Goal: Information Seeking & Learning: Learn about a topic

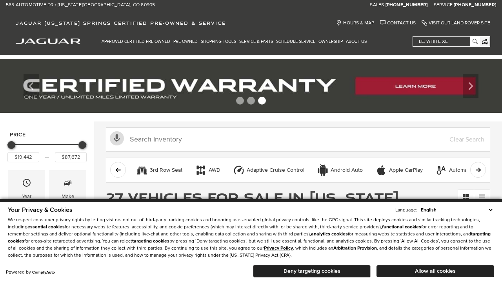
scroll to position [392, 0]
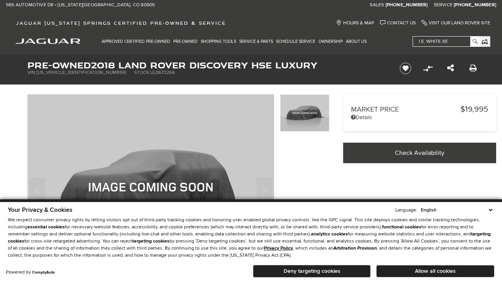
scroll to position [251, 0]
